Goal: Ask a question

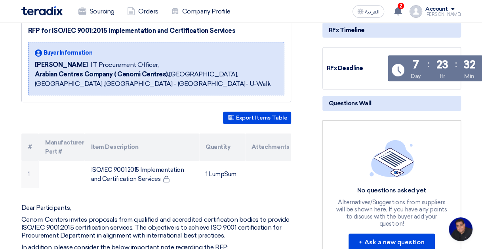
scroll to position [237, 0]
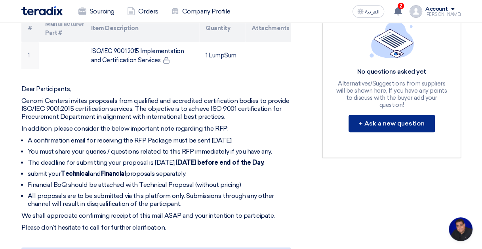
click at [364, 115] on button "+ Ask a new question" at bounding box center [391, 123] width 86 height 17
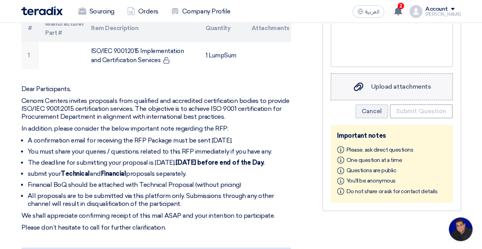
click at [394, 88] on span "Upload attachments" at bounding box center [401, 87] width 60 height 8
click at [0, 0] on input "Upload attachments Upload attachments" at bounding box center [0, 0] width 0 height 0
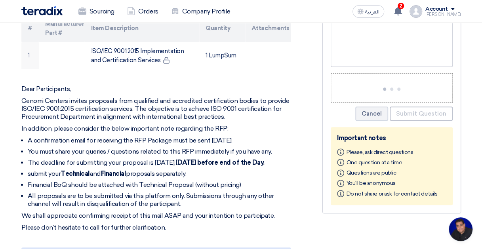
scroll to position [119, 0]
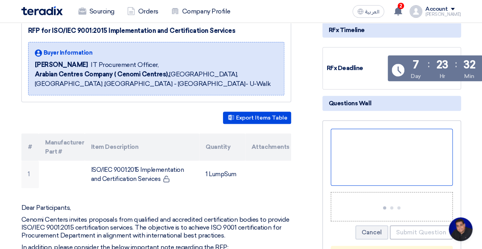
click at [346, 153] on div at bounding box center [391, 157] width 122 height 57
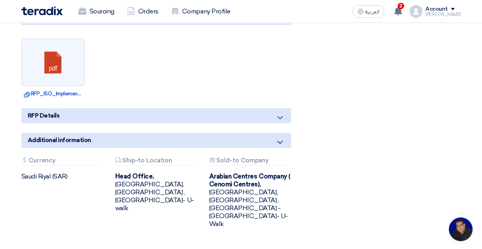
scroll to position [356, 0]
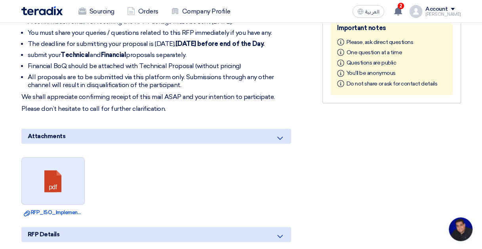
click at [59, 179] on link at bounding box center [53, 180] width 63 height 47
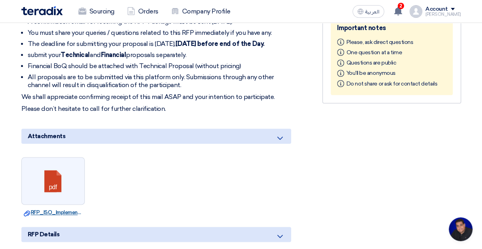
click at [59, 216] on link "Download file RFP_ISO_Implementation_and_Certification_requirementv.pdf" at bounding box center [53, 213] width 59 height 8
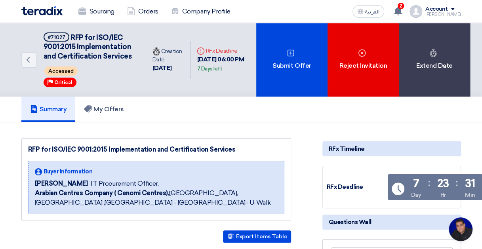
scroll to position [119, 0]
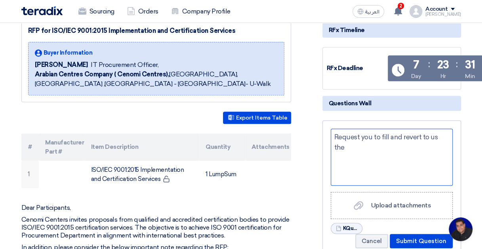
click at [389, 137] on div "Request you to fill and revert to us the" at bounding box center [391, 157] width 122 height 57
click at [401, 135] on div "Request you to fill theenclsoedquestionnaireformandand revert to us the" at bounding box center [391, 157] width 122 height 57
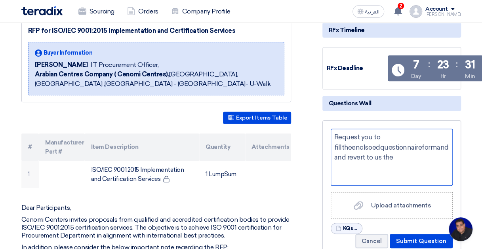
click at [351, 146] on div "Request you to filltheenclsoedquestionnaireformandand revert to us the" at bounding box center [391, 157] width 122 height 57
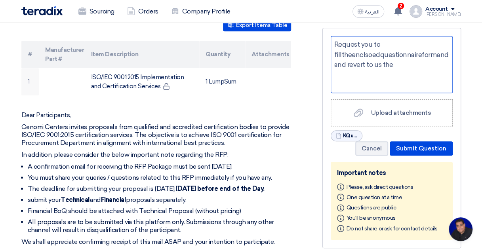
scroll to position [237, 0]
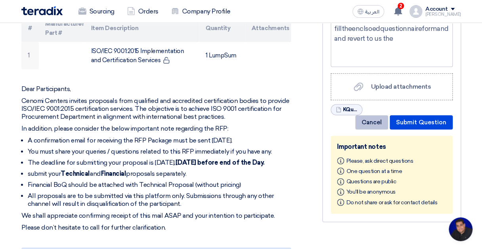
click at [368, 124] on button "Cancel" at bounding box center [371, 122] width 33 height 14
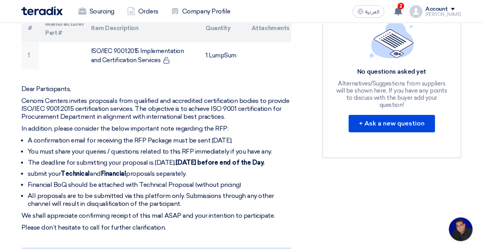
scroll to position [119, 0]
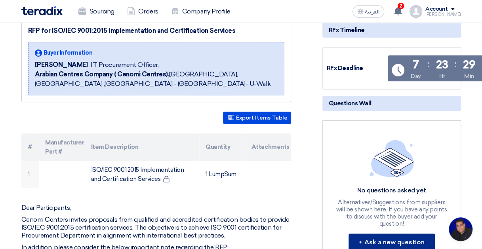
click at [377, 233] on button "+ Ask a new question" at bounding box center [391, 241] width 86 height 17
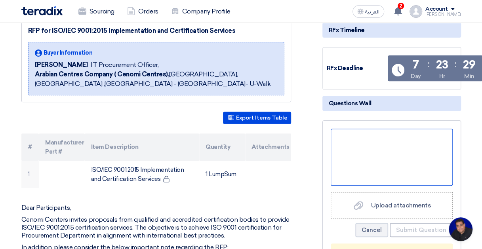
click at [360, 161] on div at bounding box center [391, 157] width 122 height 57
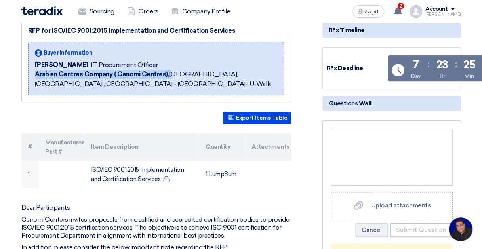
drag, startPoint x: 34, startPoint y: 73, endPoint x: 169, endPoint y: 71, distance: 134.9
click at [169, 71] on span "Arabian Centres Company ( [GEOGRAPHIC_DATA]), [GEOGRAPHIC_DATA], [GEOGRAPHIC_DA…" at bounding box center [156, 79] width 243 height 19
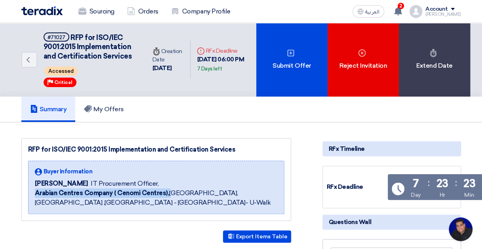
copy span "Arabian Centres Company ( Cenomi Centres),"
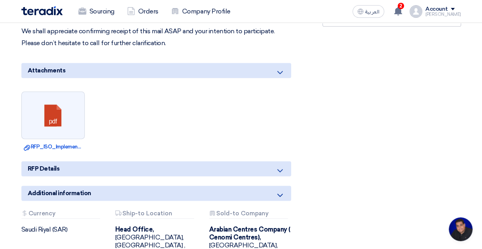
scroll to position [400, 0]
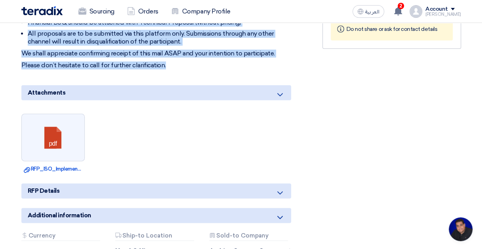
drag, startPoint x: 25, startPoint y: 87, endPoint x: 167, endPoint y: 72, distance: 143.3
copy div "lor Ipsumdolorsi, Ametco Adipisc elitsed doeiusmod temp incididun utl etdolorem…"
